Goal: Transaction & Acquisition: Purchase product/service

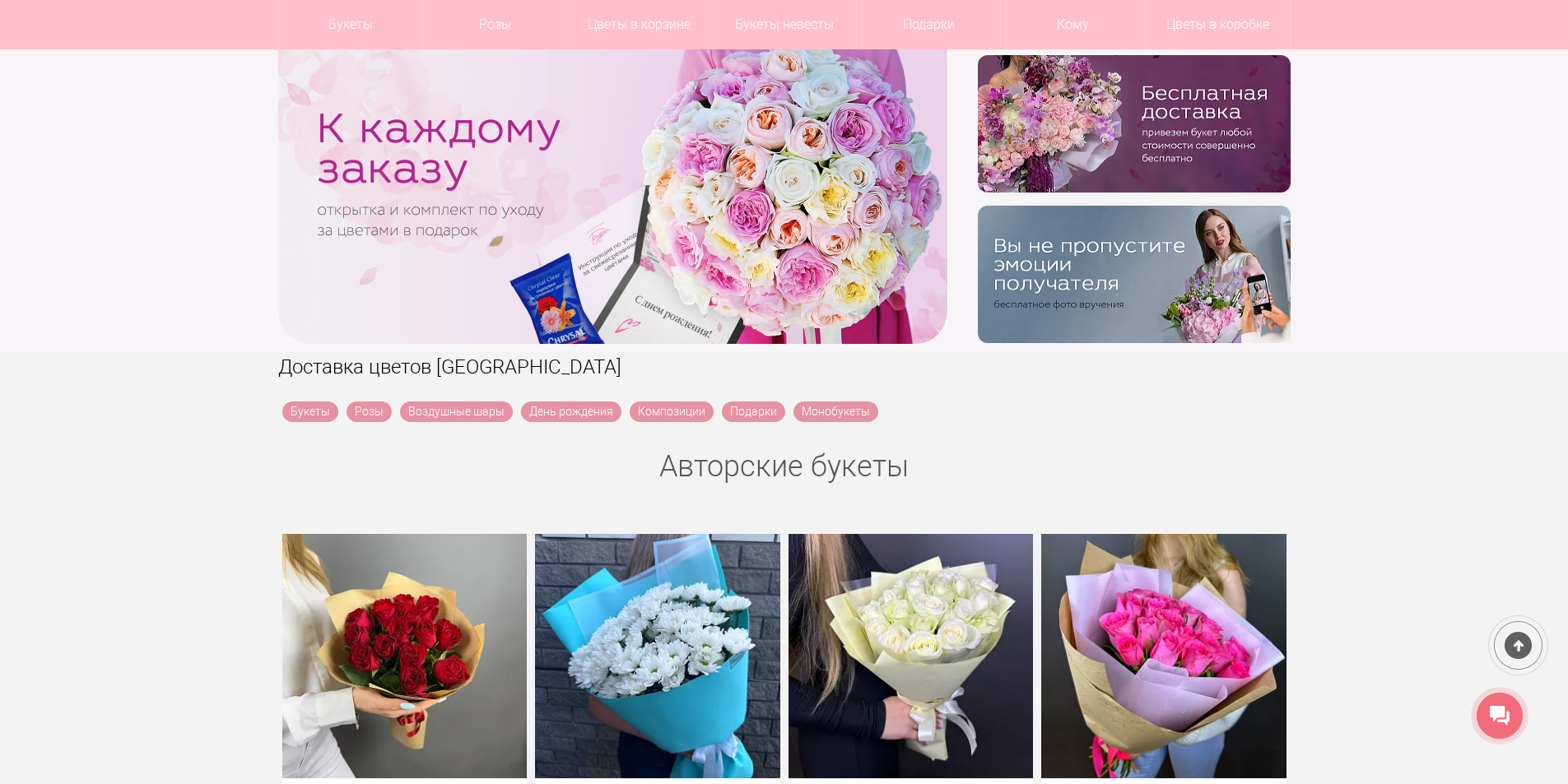
scroll to position [247, 0]
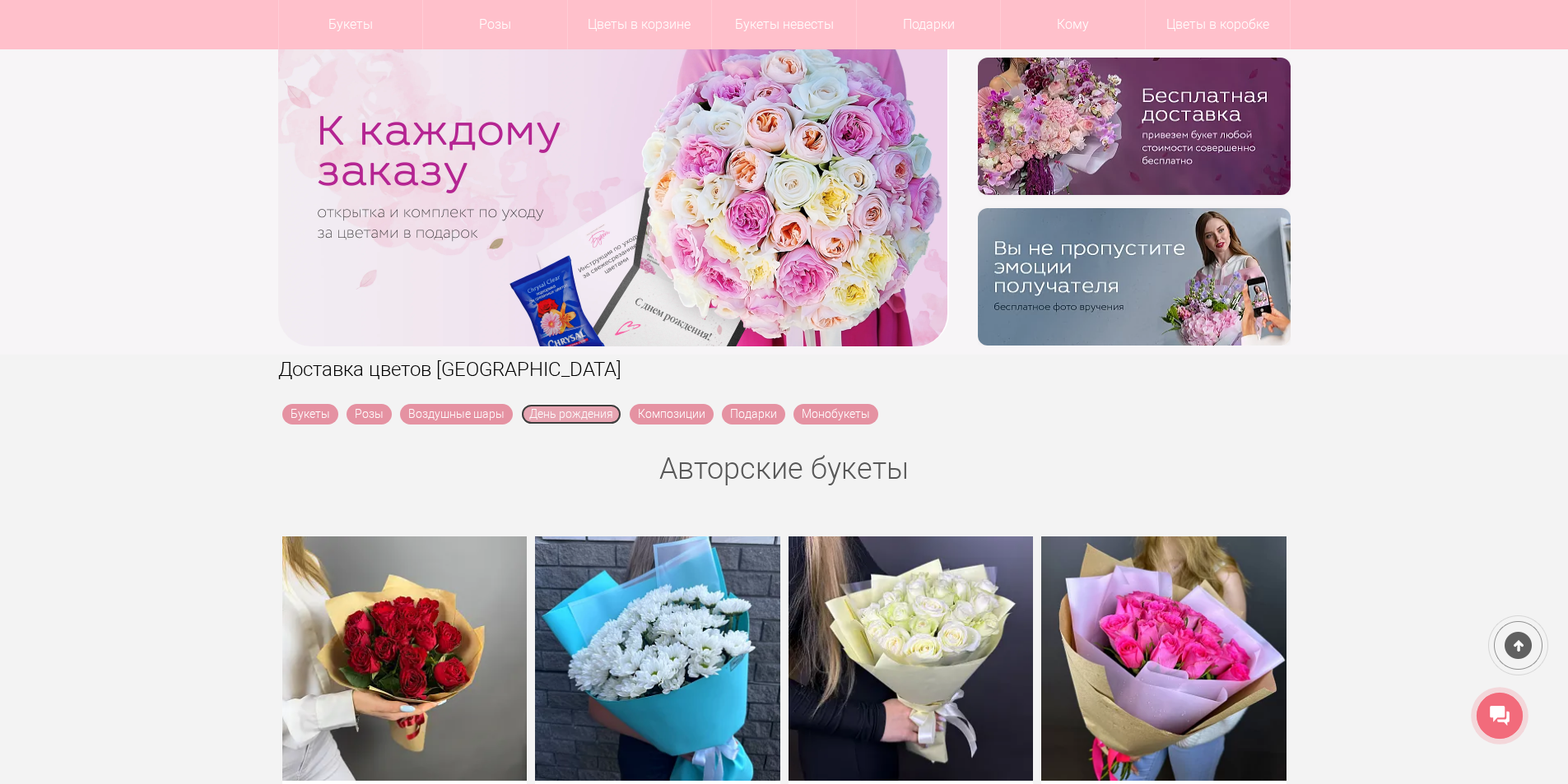
click at [585, 412] on link "День рождения" at bounding box center [571, 414] width 100 height 20
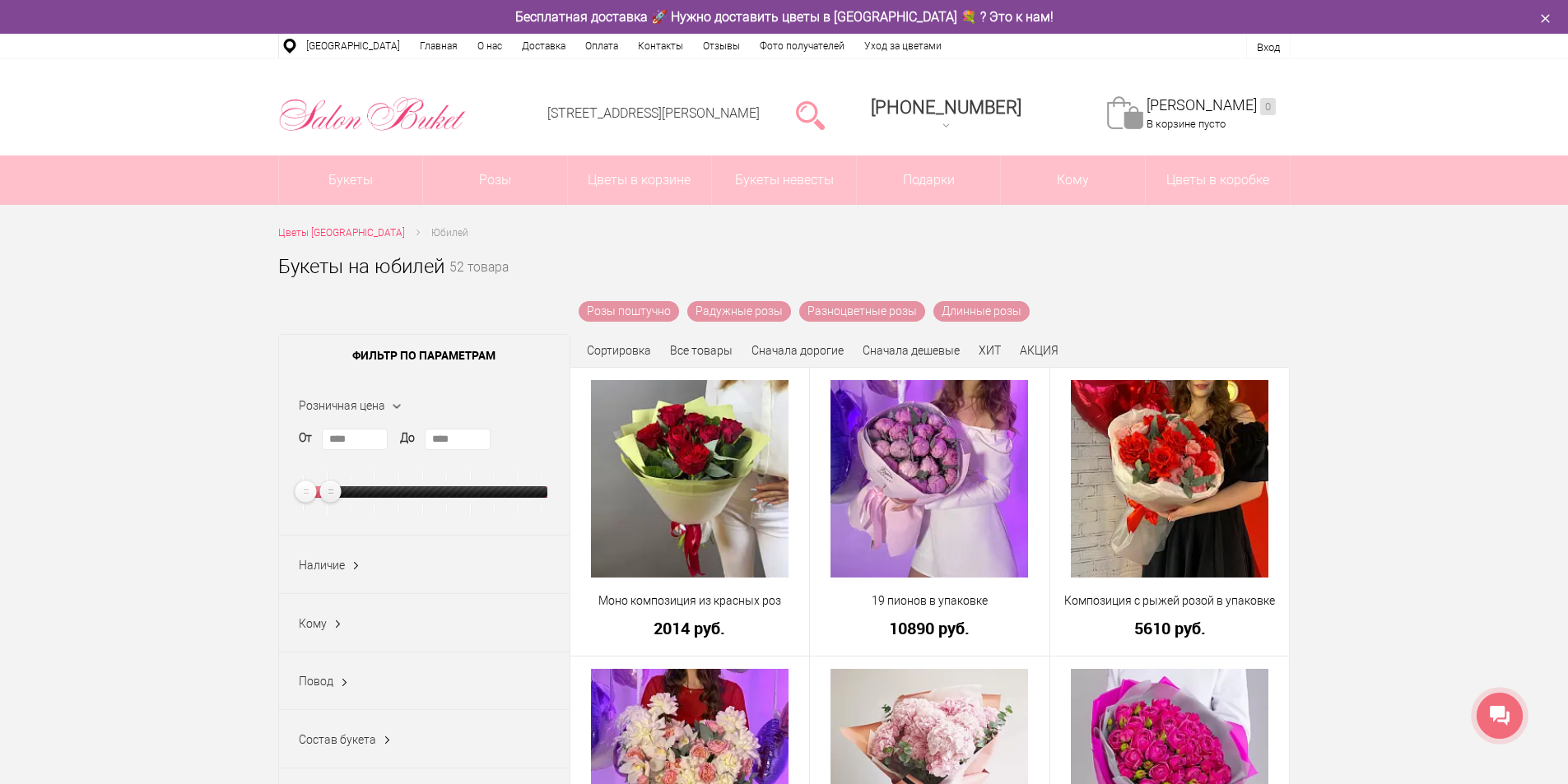
type input "****"
drag, startPoint x: 543, startPoint y: 493, endPoint x: 333, endPoint y: 496, distance: 210.0
click at [333, 496] on ins at bounding box center [330, 492] width 28 height 28
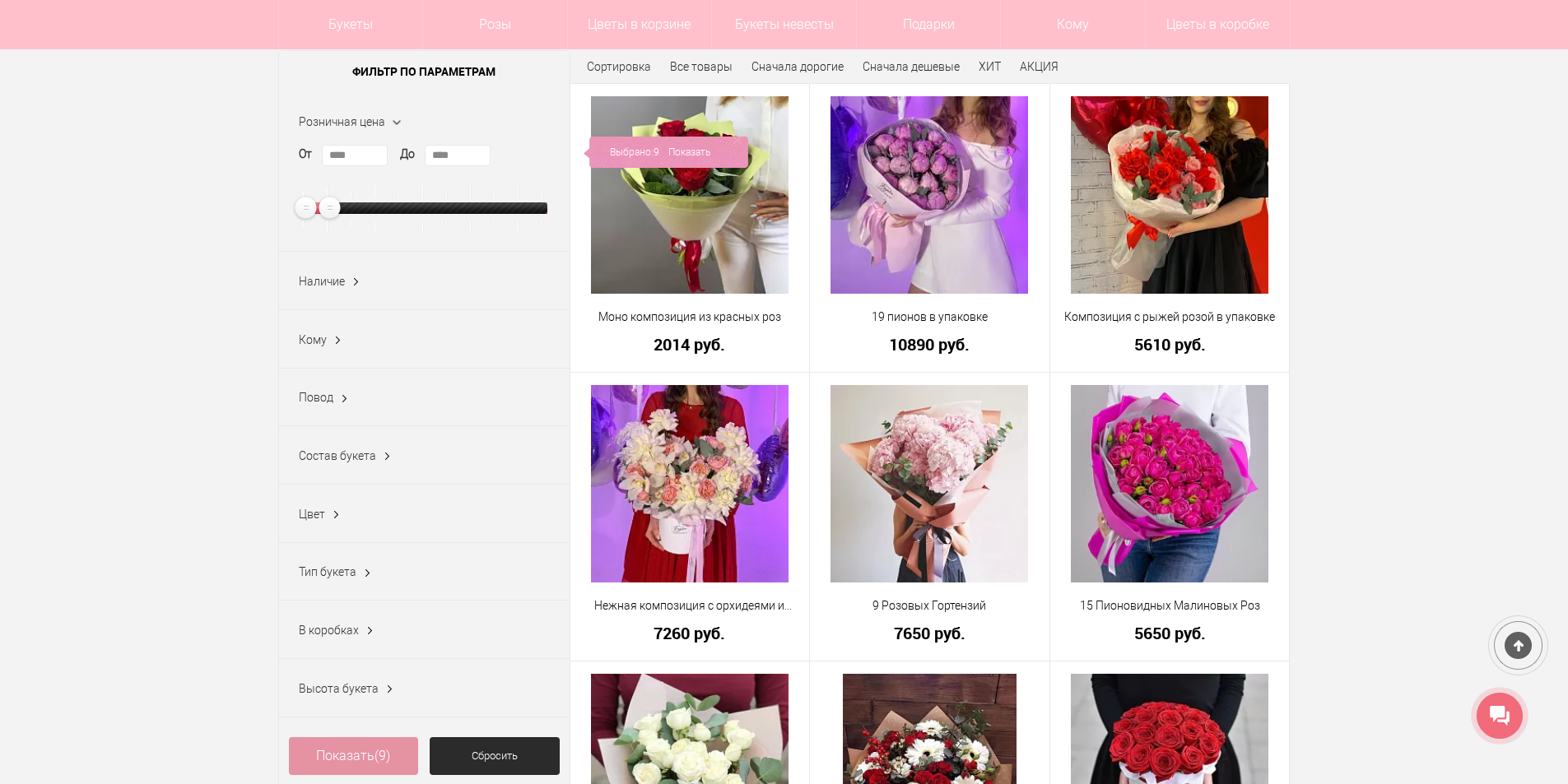
scroll to position [329, 0]
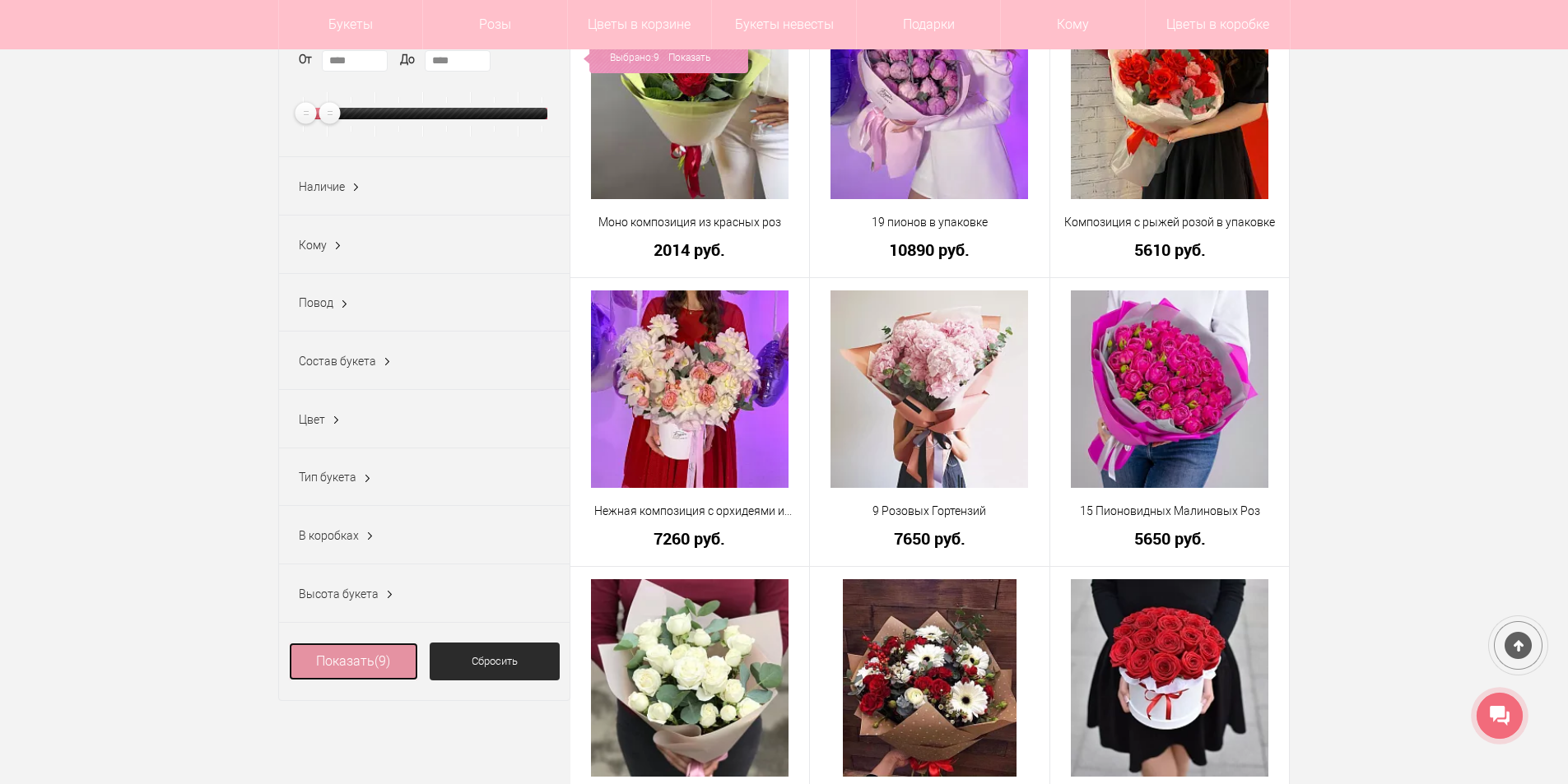
click at [356, 667] on link "Показать (9)" at bounding box center [354, 661] width 130 height 38
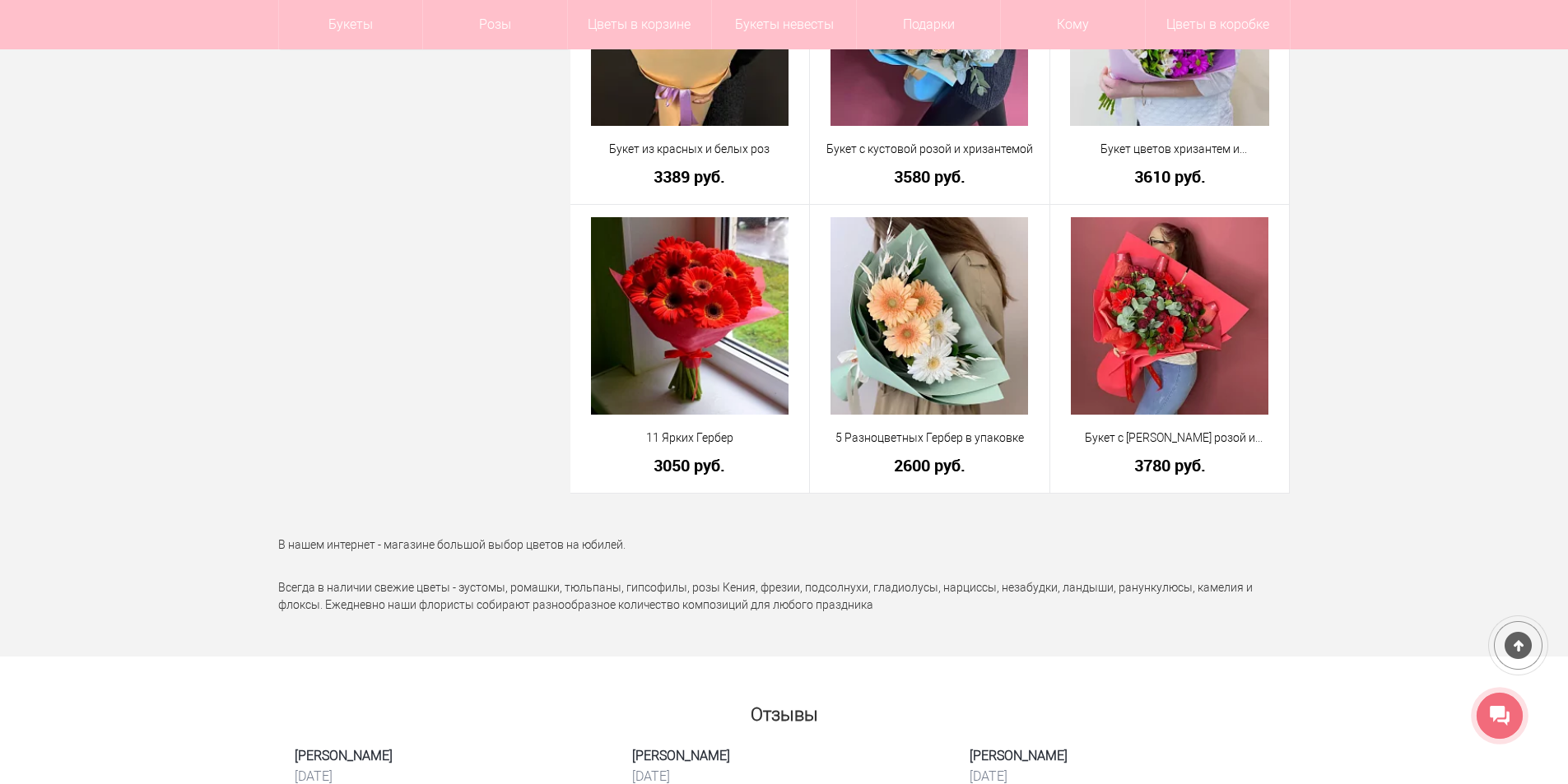
scroll to position [987, 0]
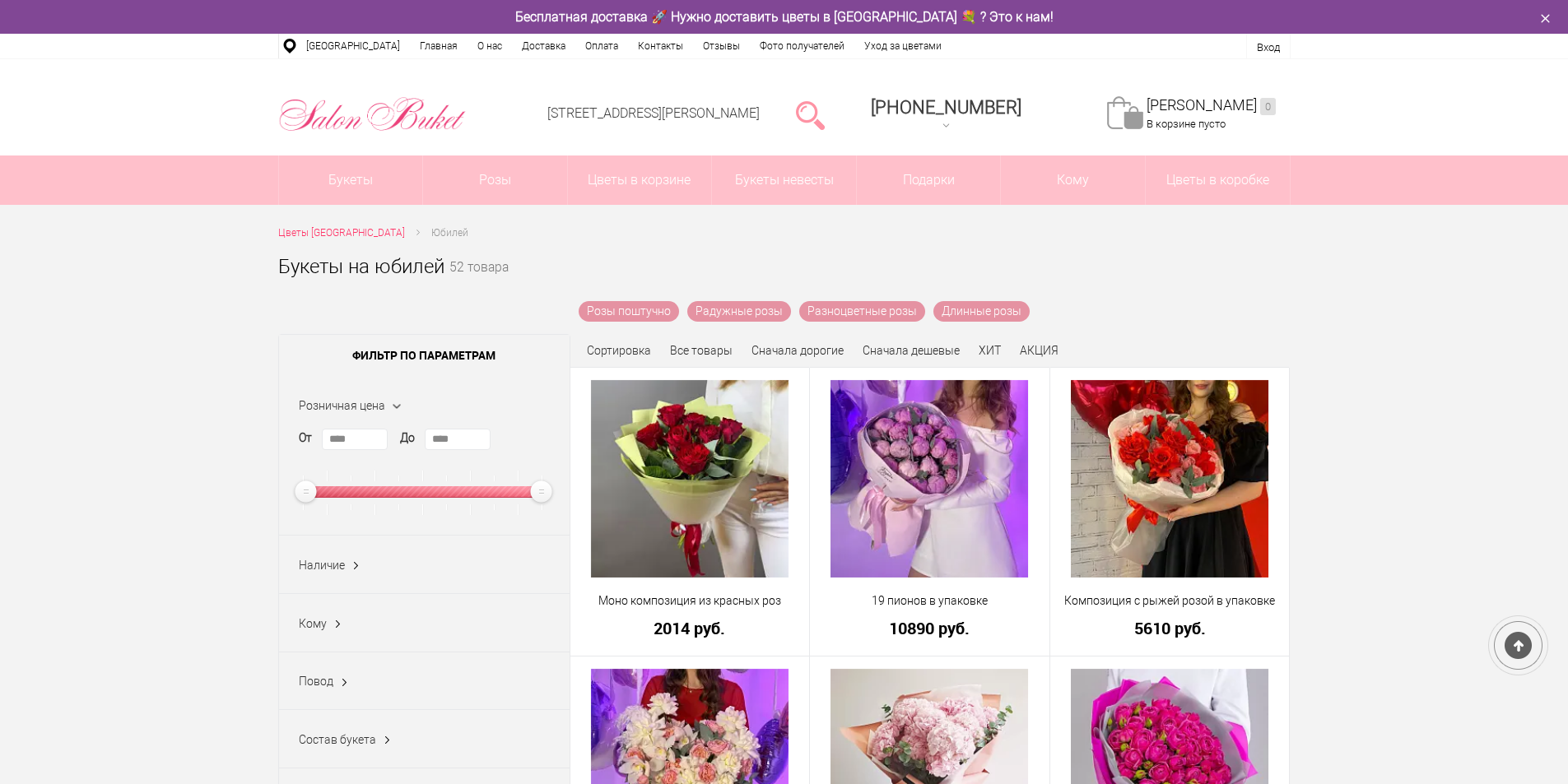
scroll to position [378, 0]
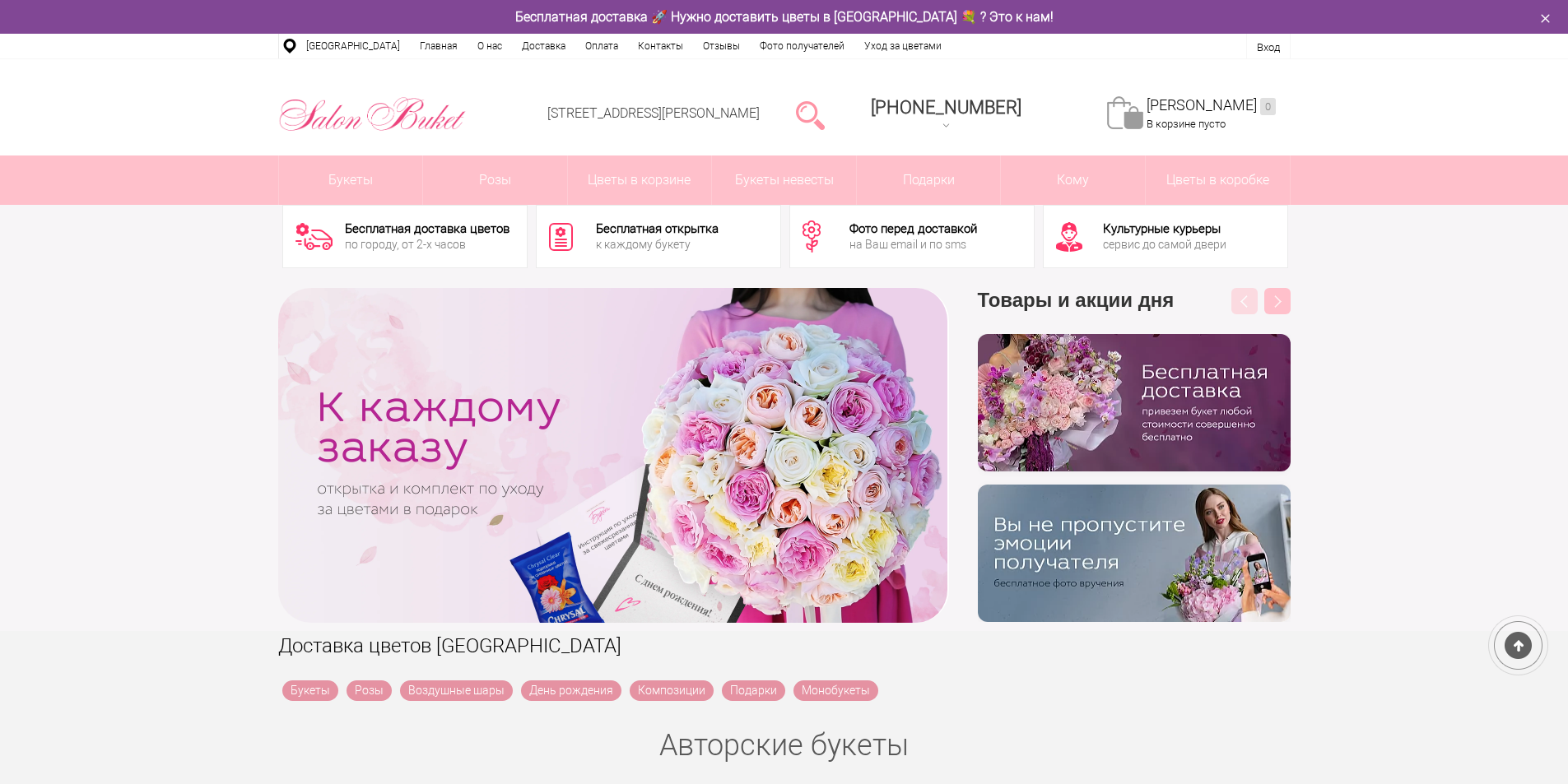
scroll to position [276, 0]
